Goal: Transaction & Acquisition: Purchase product/service

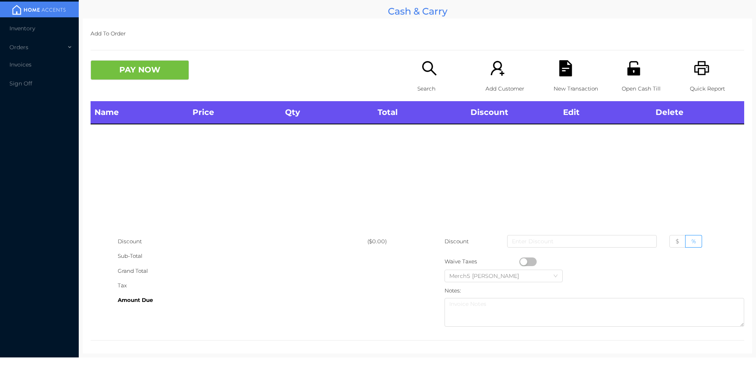
click at [440, 70] on div "Search" at bounding box center [444, 80] width 54 height 41
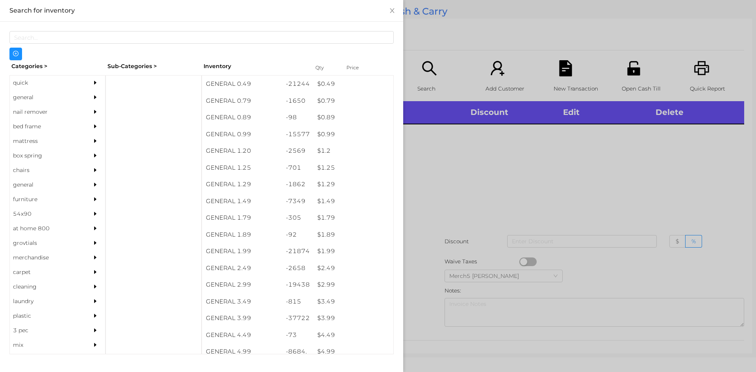
click at [93, 97] on icon "icon: caret-right" at bounding box center [96, 97] width 6 height 6
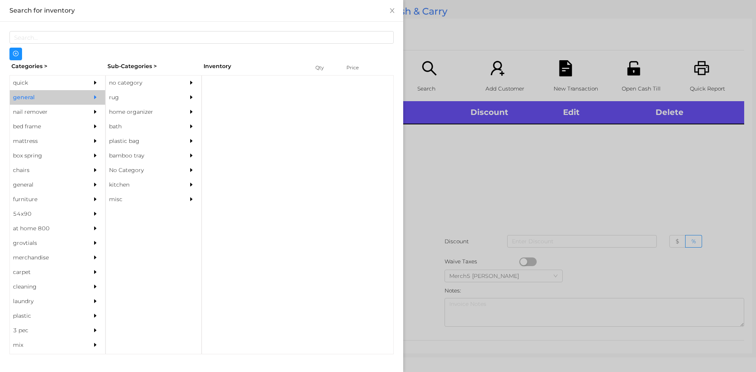
click at [148, 81] on div "no category" at bounding box center [142, 83] width 72 height 15
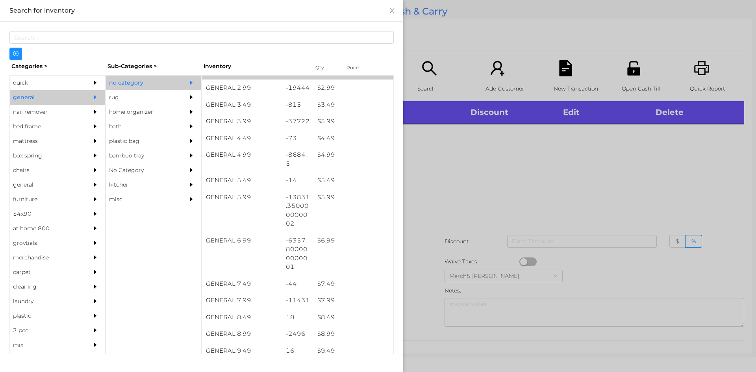
scroll to position [354, 0]
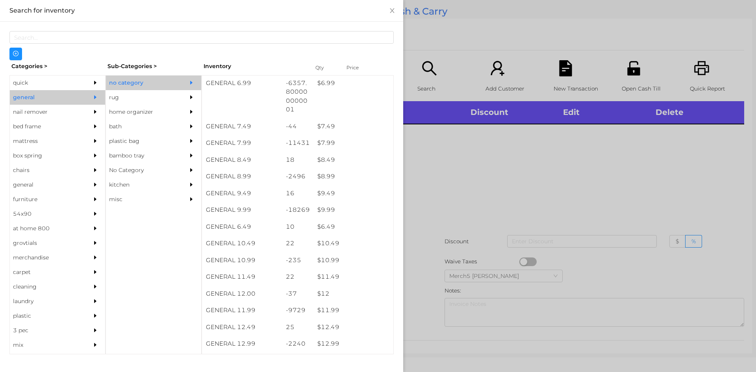
click at [424, 145] on div at bounding box center [378, 186] width 756 height 372
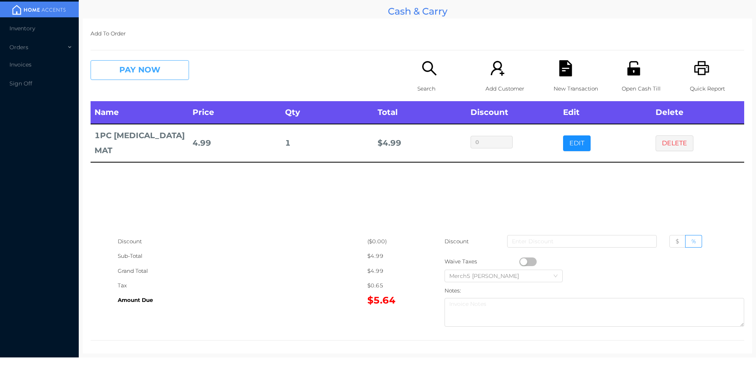
click at [164, 68] on button "PAY NOW" at bounding box center [140, 70] width 98 height 20
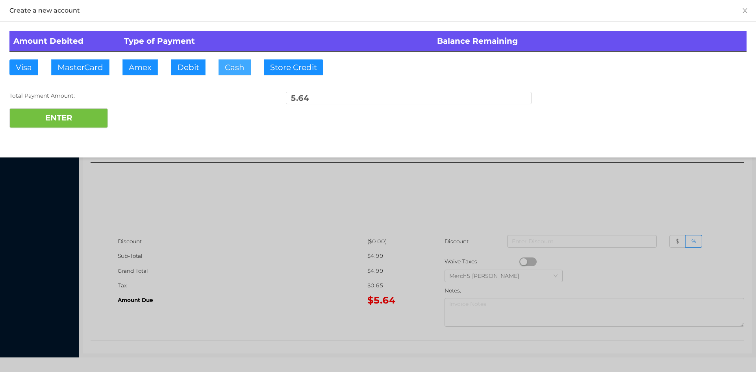
click at [238, 70] on button "Cash" at bounding box center [234, 67] width 32 height 16
type input "5.75"
click at [89, 118] on button "ENTER" at bounding box center [58, 118] width 98 height 20
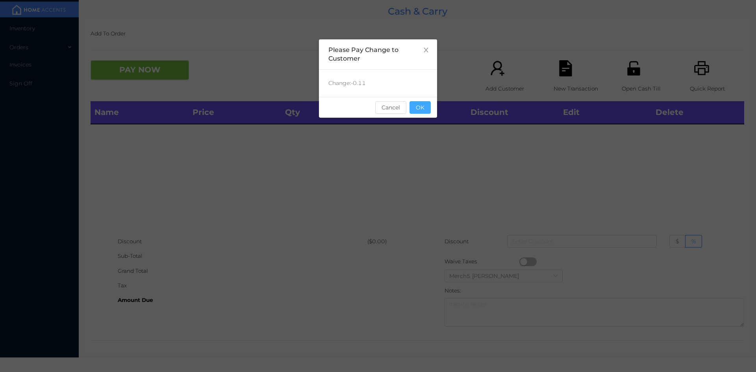
click at [424, 113] on button "OK" at bounding box center [419, 107] width 21 height 13
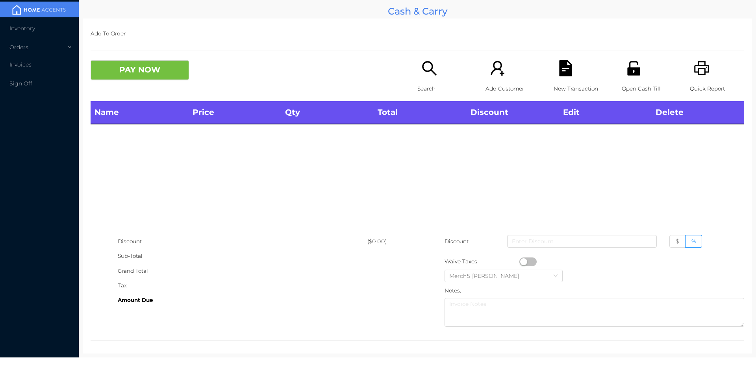
click at [440, 79] on div "Search" at bounding box center [444, 80] width 54 height 41
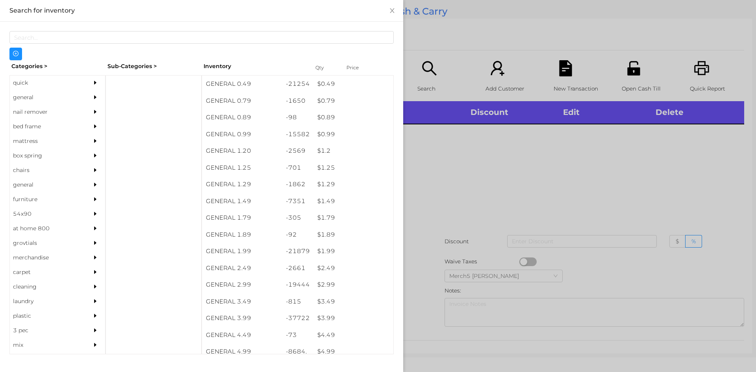
click at [94, 98] on div at bounding box center [97, 97] width 16 height 15
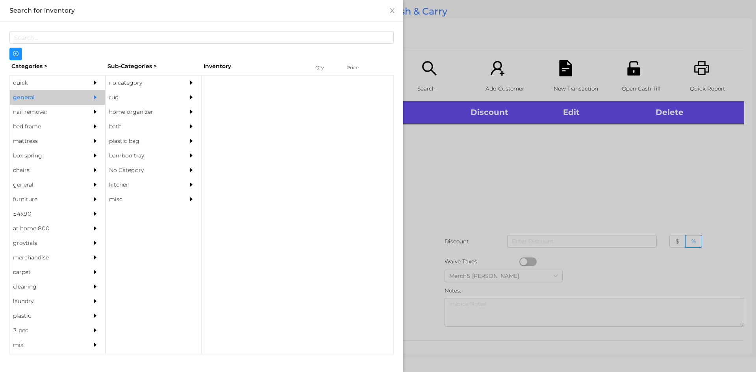
click at [152, 87] on div "no category" at bounding box center [142, 83] width 72 height 15
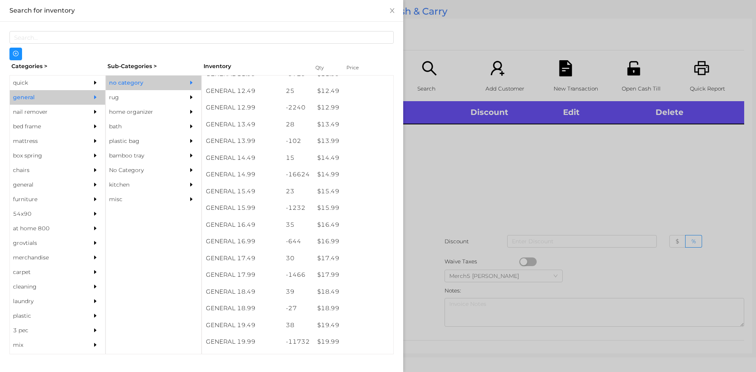
scroll to position [709, 0]
click at [591, 147] on div at bounding box center [378, 186] width 756 height 372
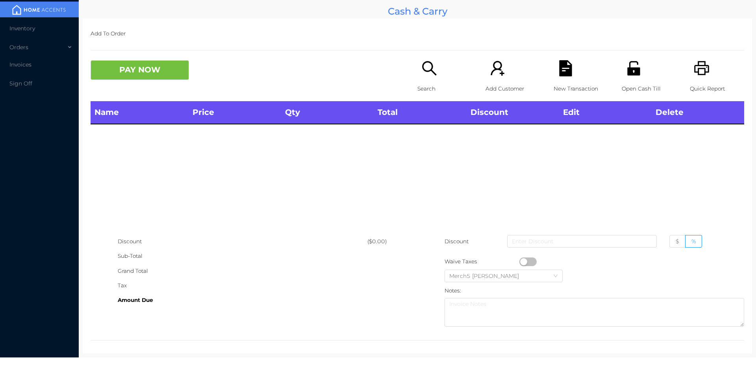
click at [438, 79] on div "Search" at bounding box center [444, 80] width 54 height 41
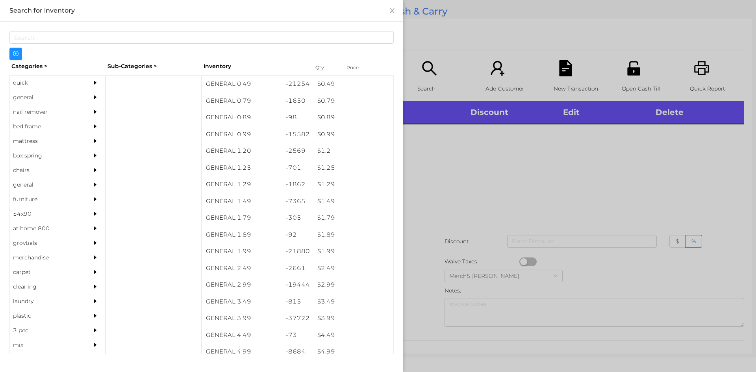
click at [81, 101] on div "general" at bounding box center [57, 97] width 95 height 15
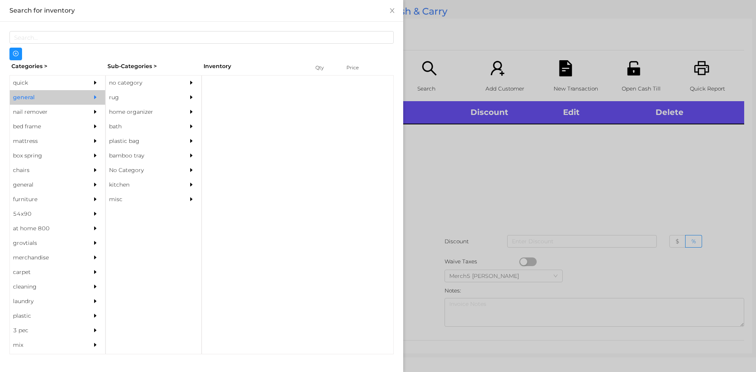
click at [143, 85] on div "no category" at bounding box center [142, 83] width 72 height 15
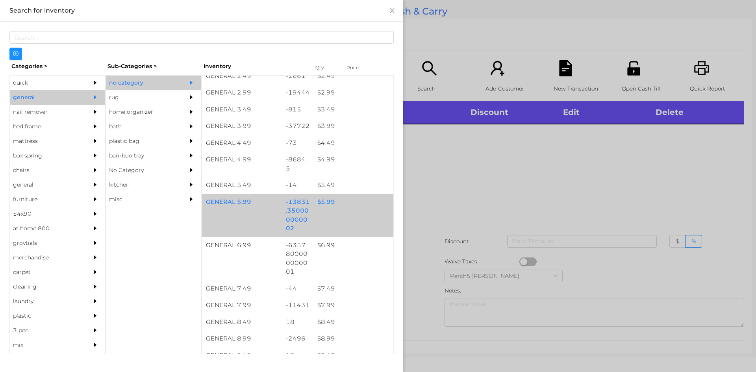
scroll to position [197, 0]
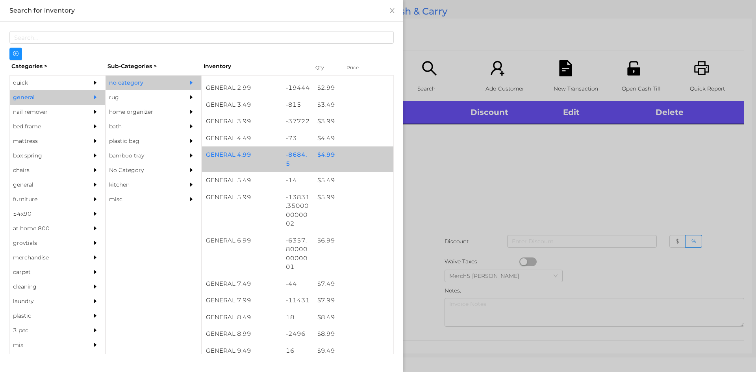
click at [353, 164] on div "GENERAL 4.99 -8684.5 $ 4.99" at bounding box center [297, 159] width 191 height 26
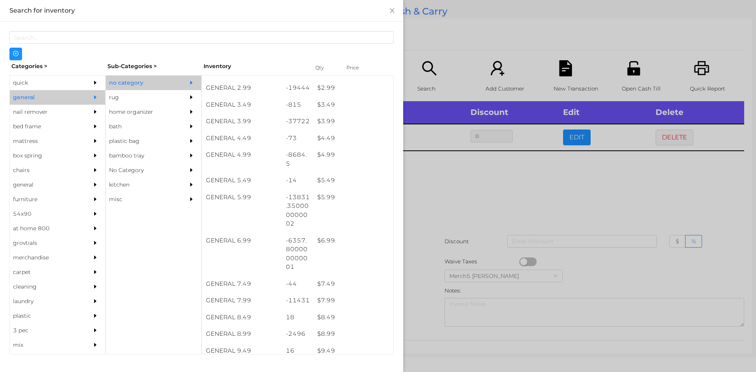
click at [467, 160] on div at bounding box center [378, 186] width 756 height 372
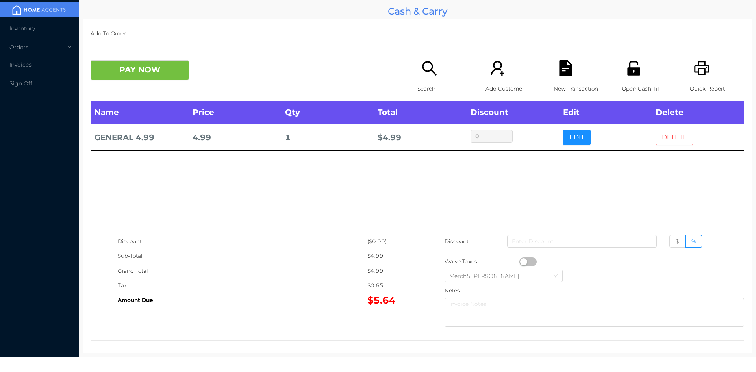
click at [657, 142] on button "DELETE" at bounding box center [674, 138] width 38 height 16
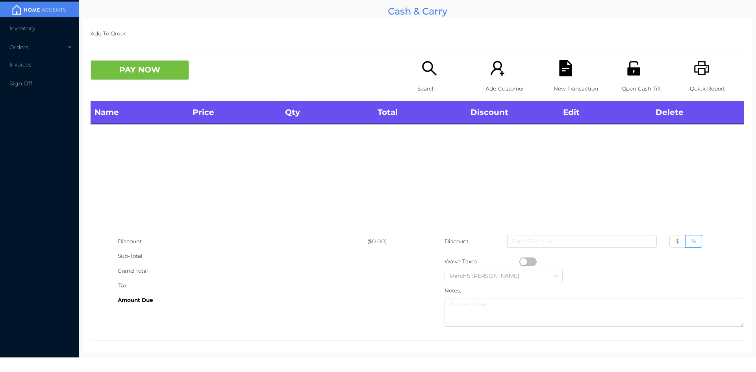
click at [434, 78] on div "Search" at bounding box center [444, 80] width 54 height 41
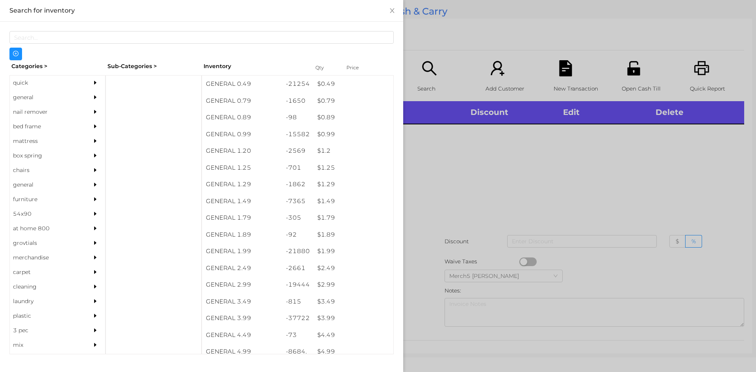
click at [83, 99] on div "general" at bounding box center [57, 97] width 95 height 15
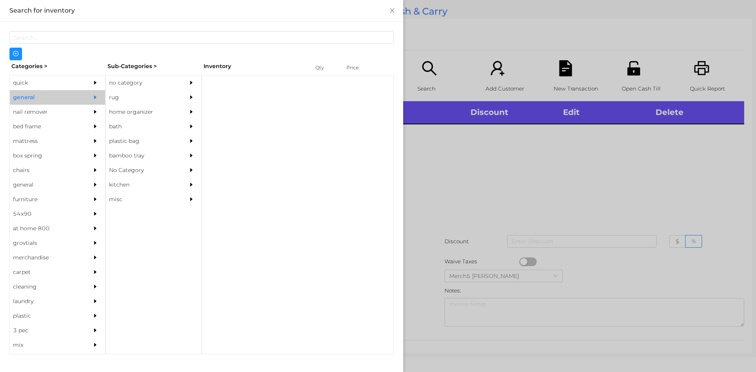
click at [156, 81] on div "no category" at bounding box center [142, 83] width 72 height 15
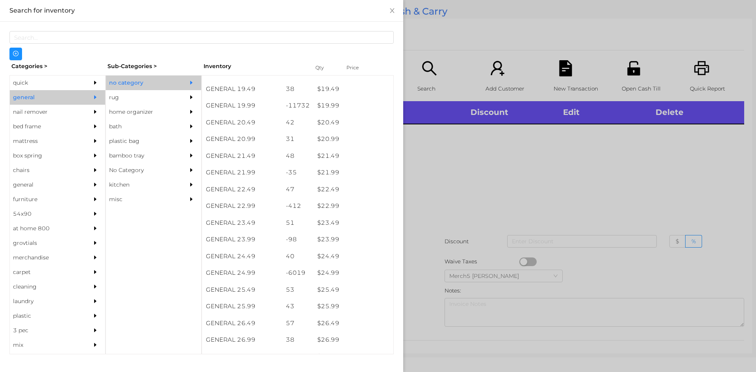
scroll to position [827, 0]
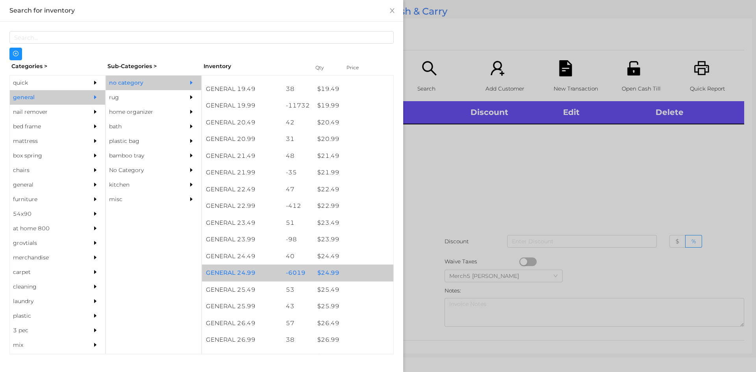
click at [357, 273] on div "$ 24.99" at bounding box center [353, 273] width 80 height 17
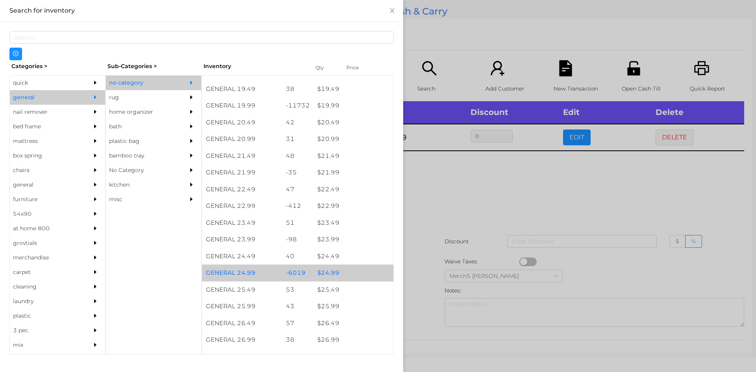
click at [362, 274] on div "$ 24.99" at bounding box center [353, 273] width 80 height 17
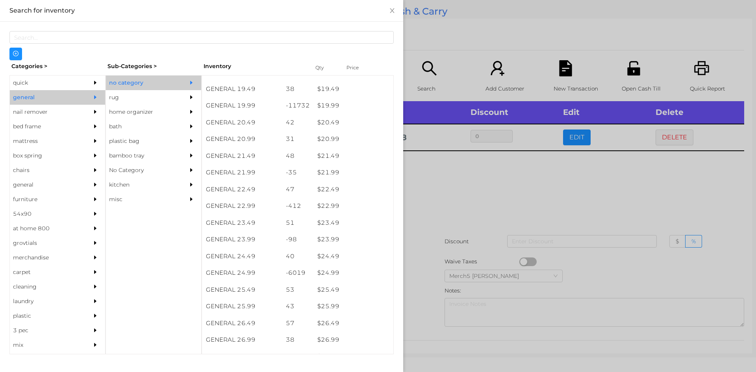
click at [517, 208] on div at bounding box center [378, 186] width 756 height 372
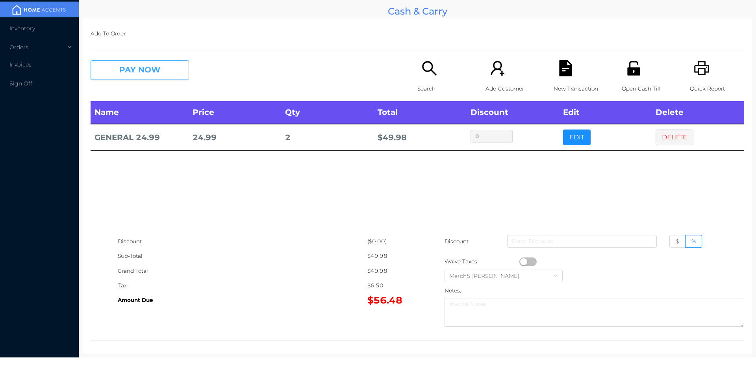
click at [168, 69] on button "PAY NOW" at bounding box center [140, 70] width 98 height 20
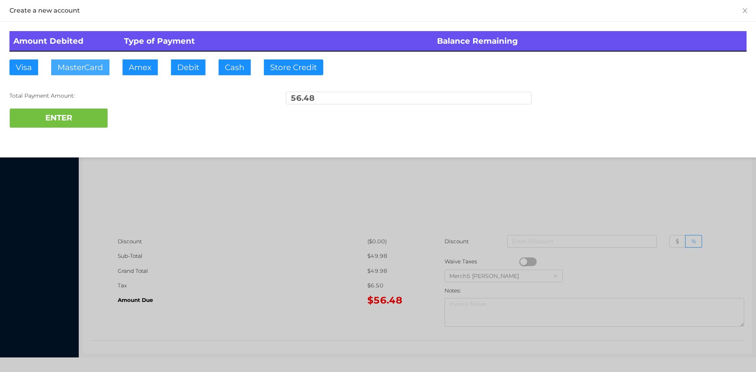
click at [94, 69] on button "MasterCard" at bounding box center [80, 67] width 58 height 16
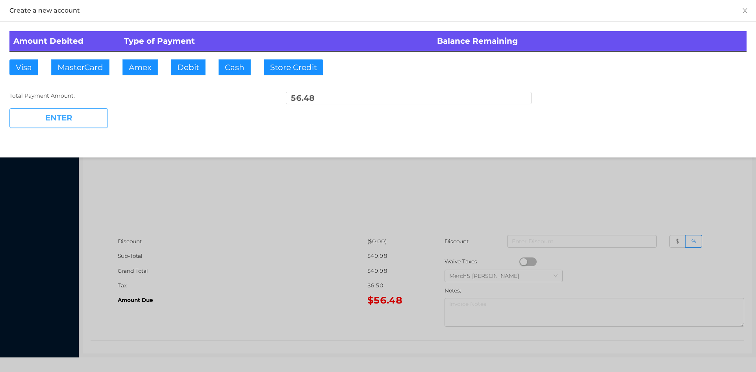
click at [91, 117] on button "ENTER" at bounding box center [58, 118] width 98 height 20
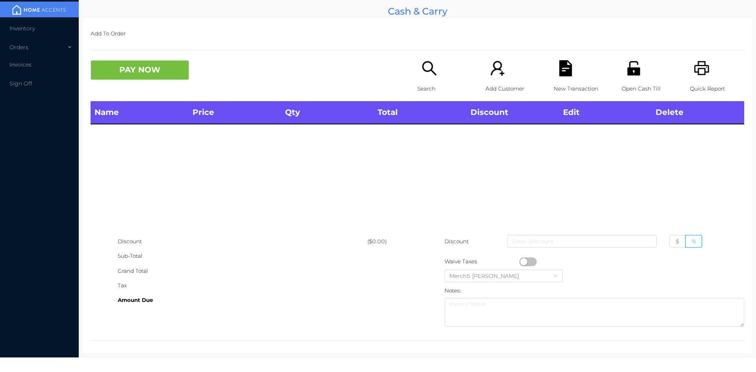
click at [423, 69] on icon "icon: search" at bounding box center [429, 68] width 16 height 16
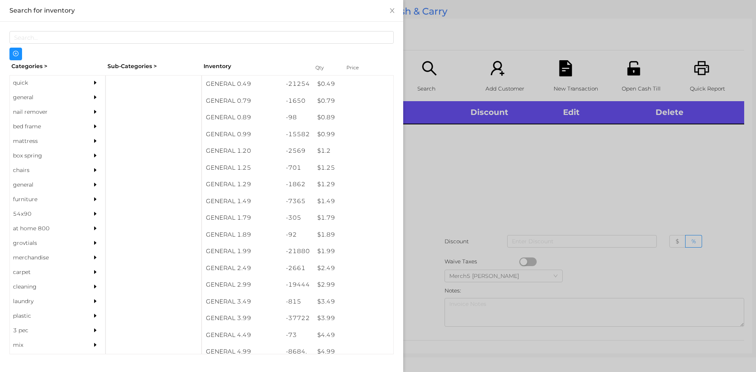
click at [76, 101] on div "general" at bounding box center [46, 97] width 72 height 15
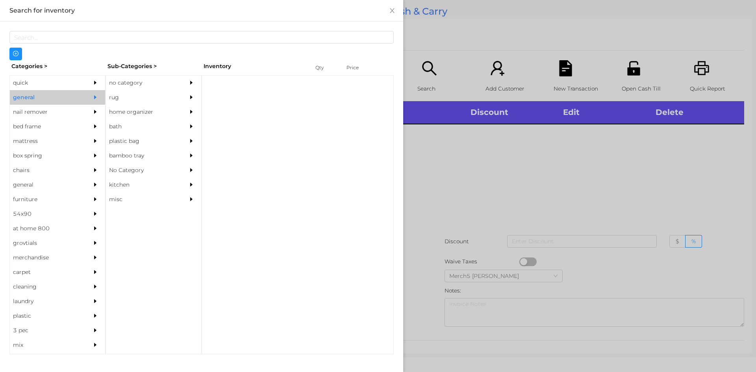
click at [150, 83] on div "no category" at bounding box center [142, 83] width 72 height 15
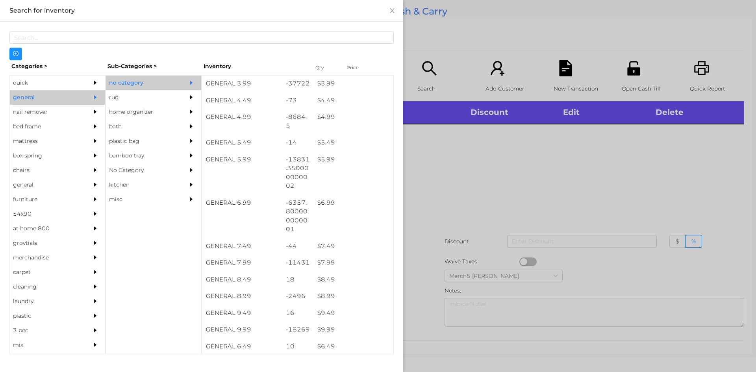
scroll to position [236, 0]
click at [531, 153] on div at bounding box center [378, 186] width 756 height 372
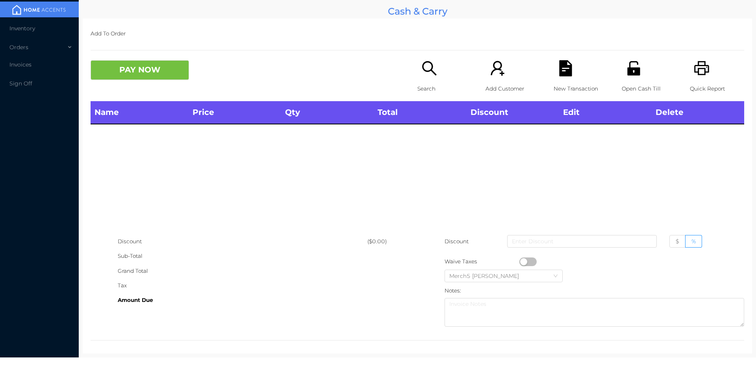
click at [426, 86] on p "Search" at bounding box center [444, 88] width 54 height 15
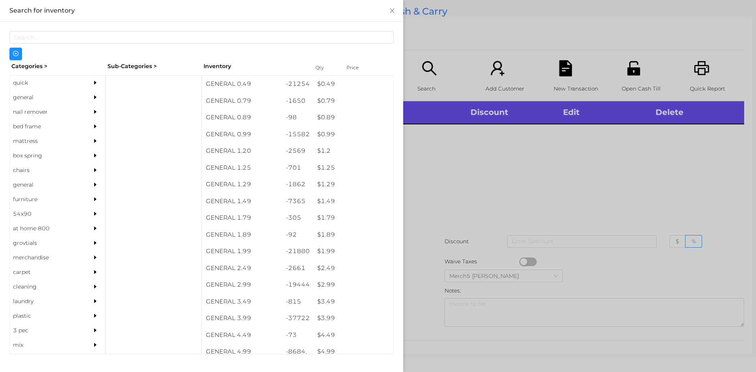
click at [93, 100] on div at bounding box center [97, 97] width 16 height 15
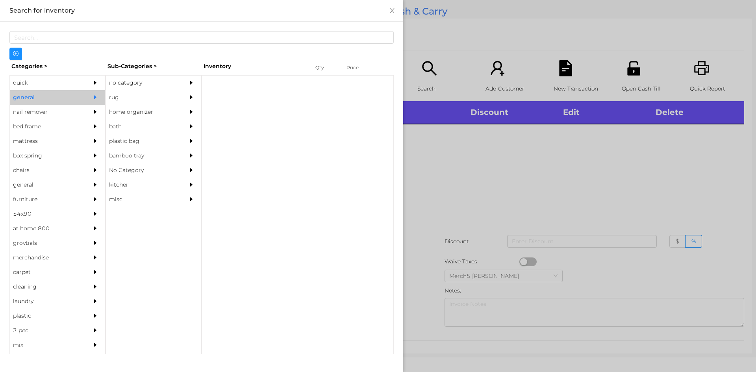
click at [148, 85] on div "no category" at bounding box center [142, 83] width 72 height 15
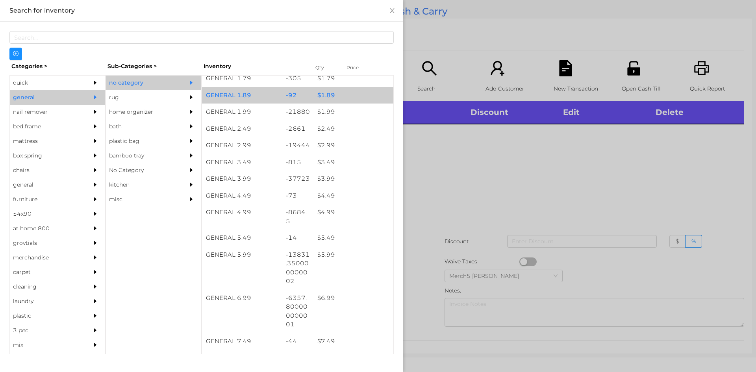
scroll to position [157, 0]
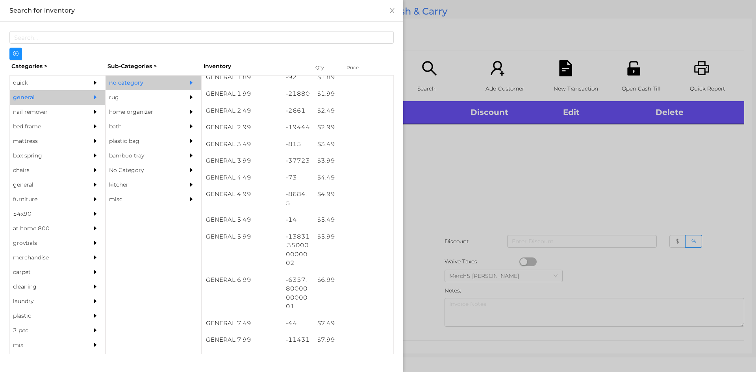
click at [514, 201] on div at bounding box center [378, 186] width 756 height 372
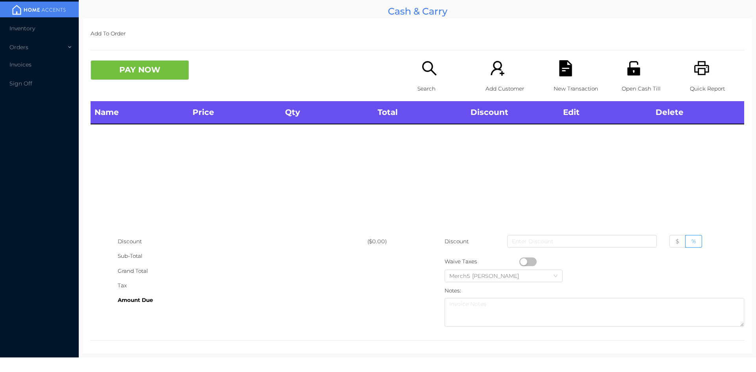
click at [690, 69] on div "Quick Report" at bounding box center [717, 80] width 54 height 41
click at [426, 72] on icon "icon: search" at bounding box center [429, 68] width 14 height 14
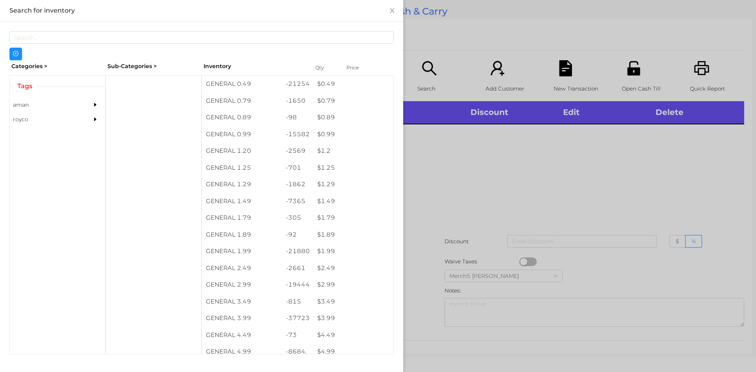
click at [90, 100] on div "Tags [PERSON_NAME]" at bounding box center [57, 214] width 96 height 279
click at [81, 98] on div "general" at bounding box center [57, 97] width 95 height 15
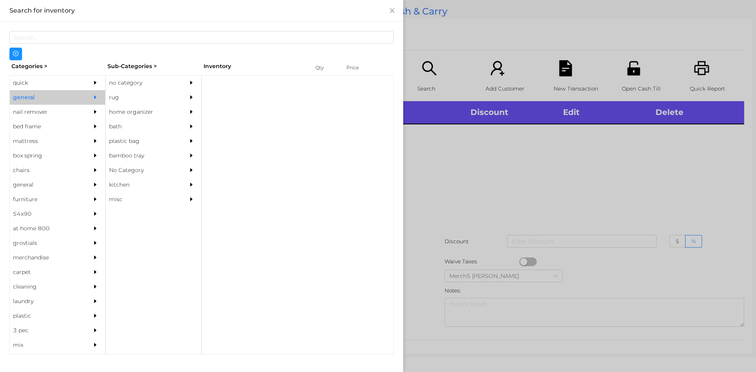
click at [146, 89] on div "no category" at bounding box center [142, 83] width 72 height 15
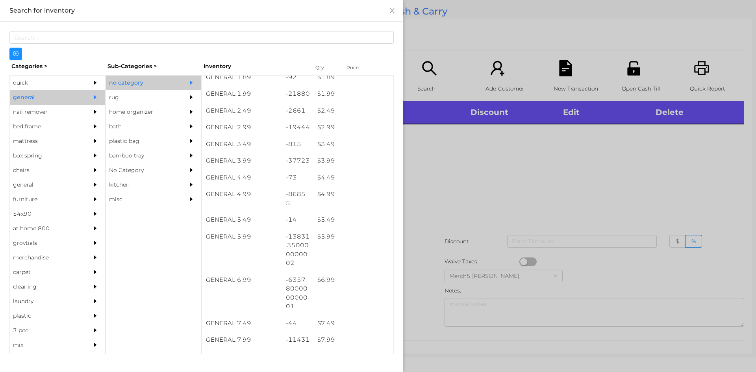
click at [531, 172] on div at bounding box center [378, 186] width 756 height 372
